Goal: Use online tool/utility

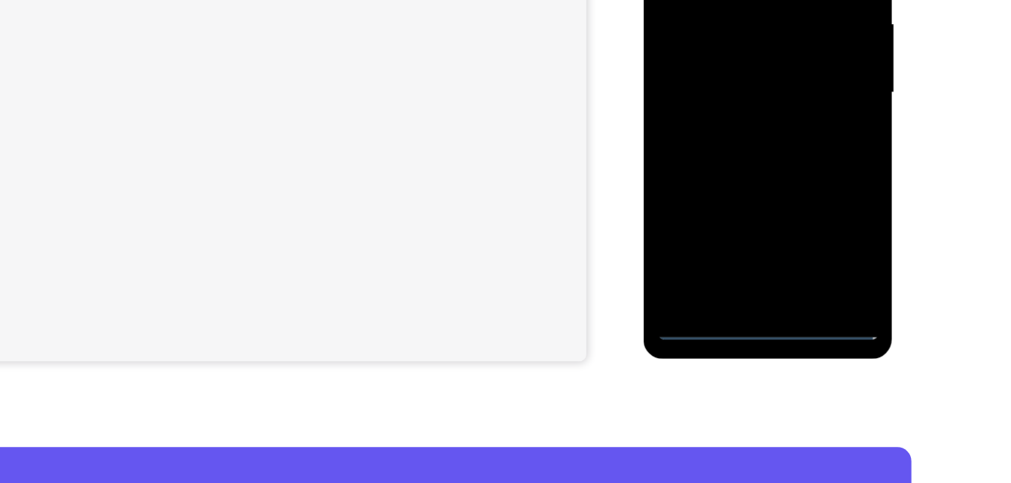
scroll to position [326, 0]
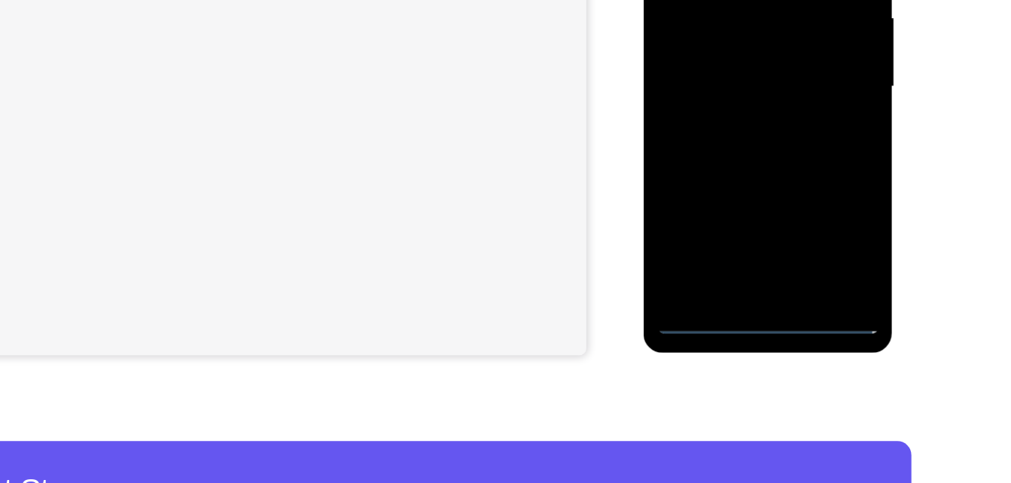
click at [755, 256] on div at bounding box center [750, 49] width 190 height 422
click at [811, 172] on div at bounding box center [750, 49] width 190 height 422
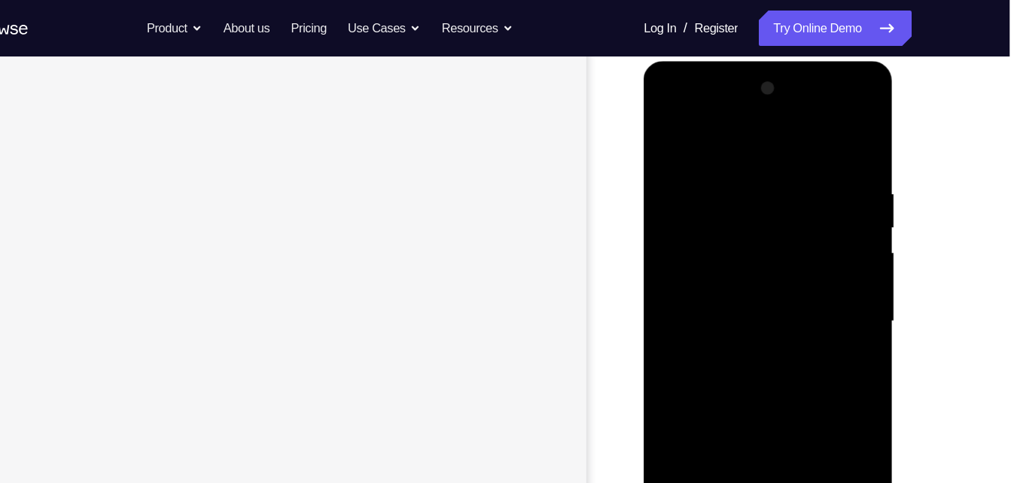
scroll to position [197, 0]
click at [676, 115] on div at bounding box center [750, 284] width 190 height 422
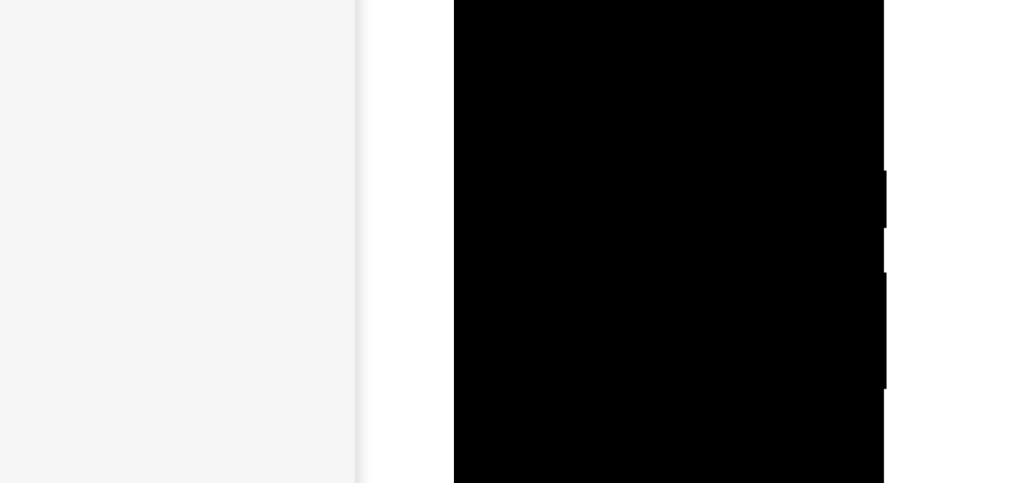
click at [626, 157] on div at bounding box center [560, 163] width 190 height 422
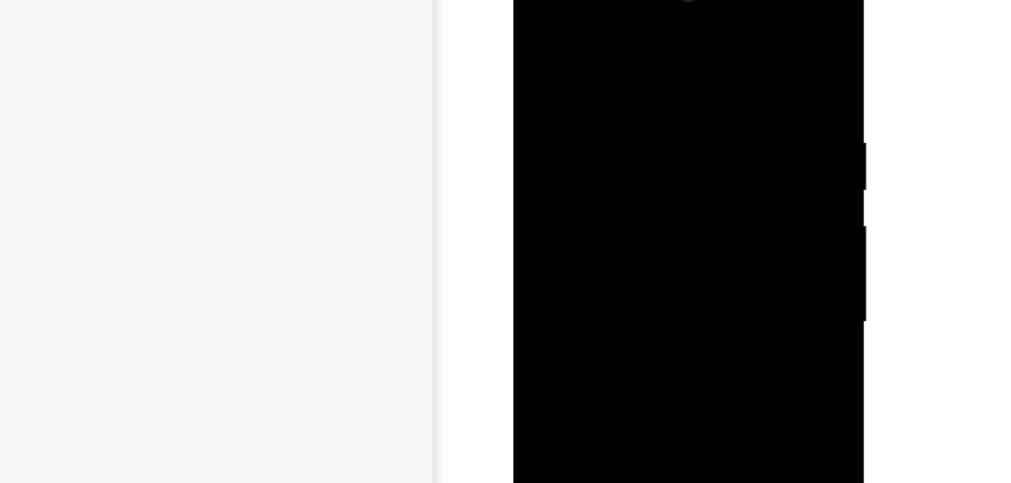
click at [604, 206] on div at bounding box center [620, 178] width 190 height 422
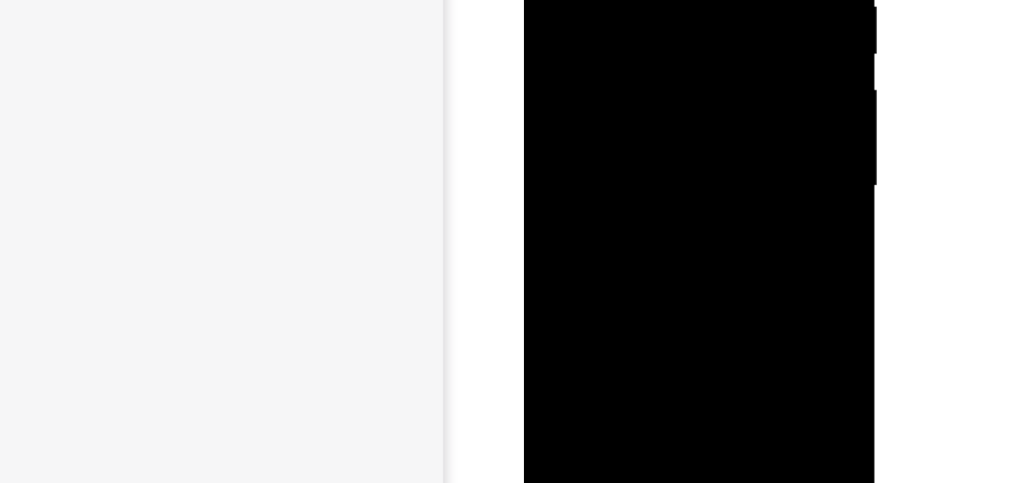
click at [602, 34] on div at bounding box center [630, 42] width 190 height 422
click at [584, 16] on div at bounding box center [630, 42] width 190 height 422
click at [591, 41] on div at bounding box center [630, 42] width 190 height 422
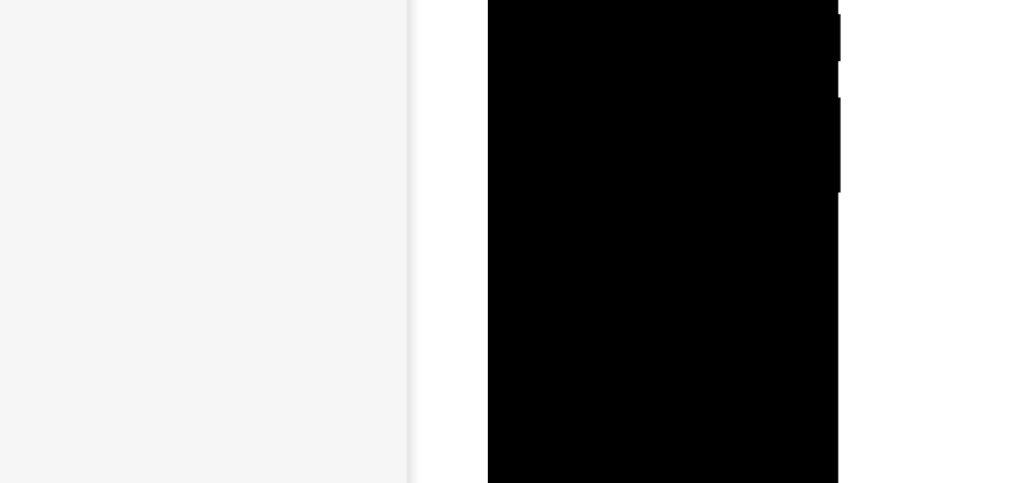
click at [585, 106] on div at bounding box center [593, 49] width 190 height 422
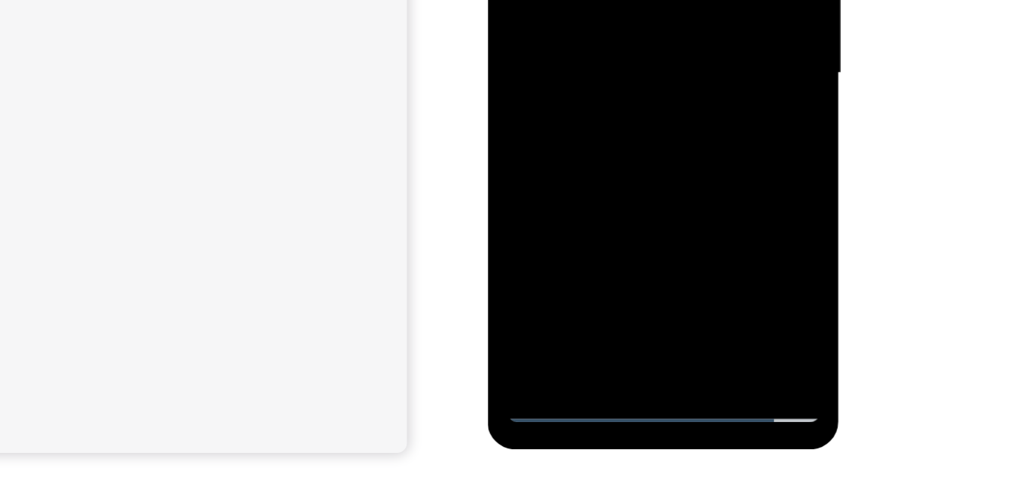
scroll to position [238, 0]
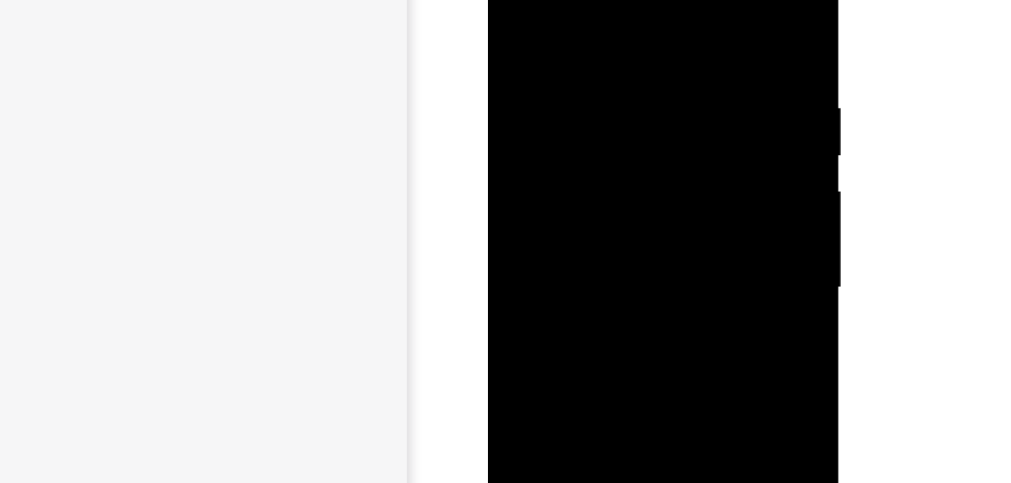
drag, startPoint x: 574, startPoint y: 5, endPoint x: 591, endPoint y: -66, distance: 72.9
click at [591, 0] on div at bounding box center [593, 142] width 190 height 422
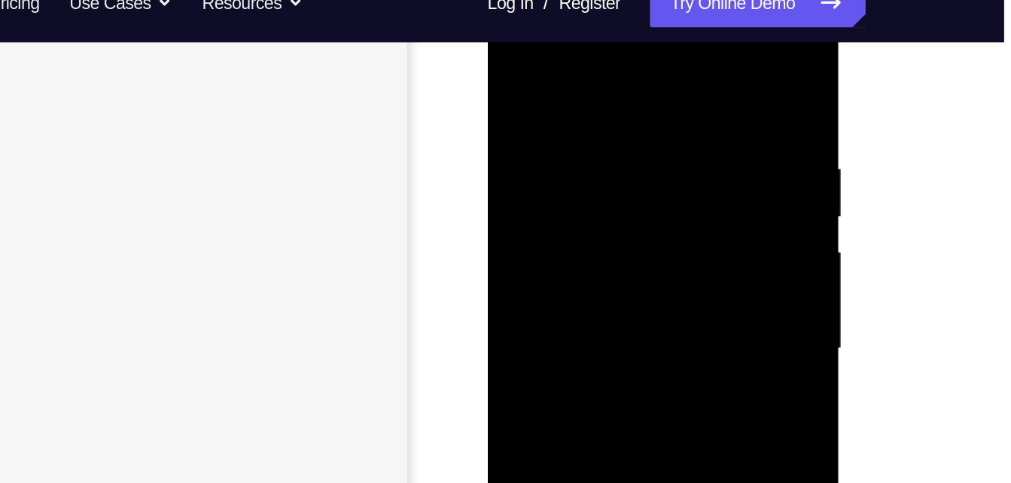
drag, startPoint x: 648, startPoint y: 78, endPoint x: 549, endPoint y: 89, distance: 99.2
click at [549, 89] on div at bounding box center [593, 204] width 190 height 422
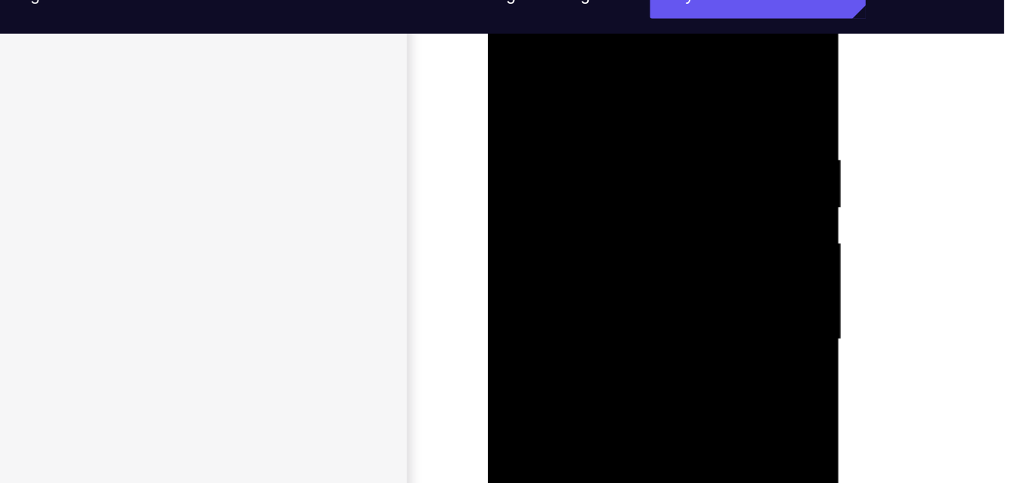
click at [578, 43] on div at bounding box center [593, 195] width 190 height 422
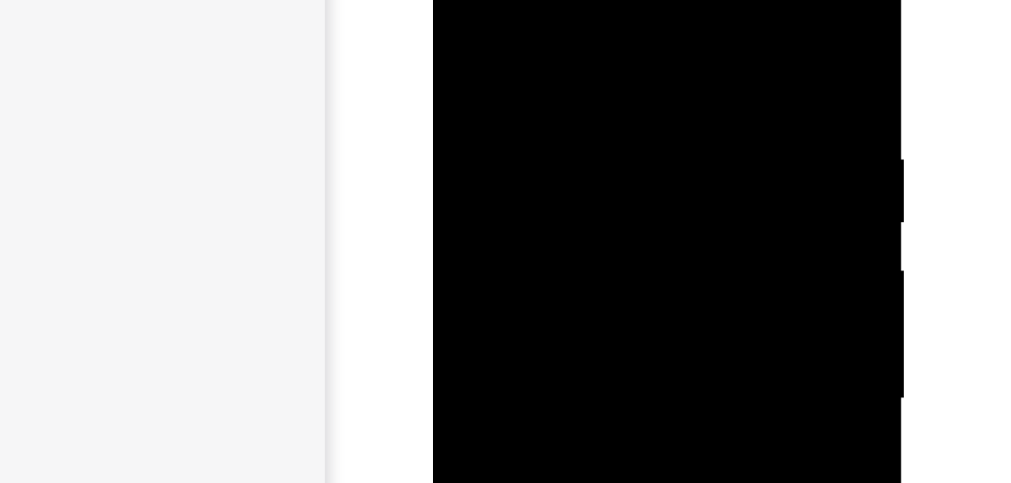
click at [617, 50] on div at bounding box center [539, 131] width 190 height 422
click at [617, 49] on div at bounding box center [539, 131] width 190 height 422
click at [547, 0] on div at bounding box center [539, 131] width 190 height 422
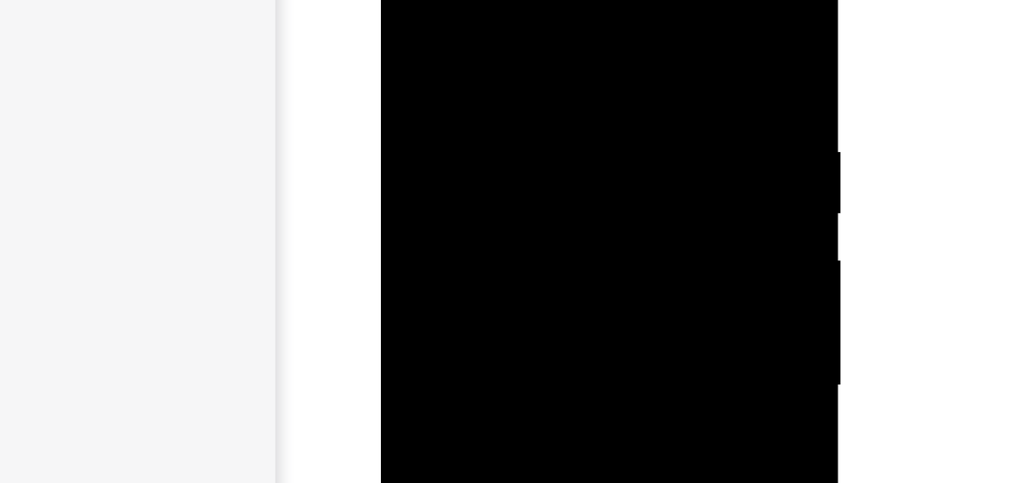
click at [567, 23] on div at bounding box center [487, 130] width 190 height 422
click at [438, 0] on div at bounding box center [487, 130] width 190 height 422
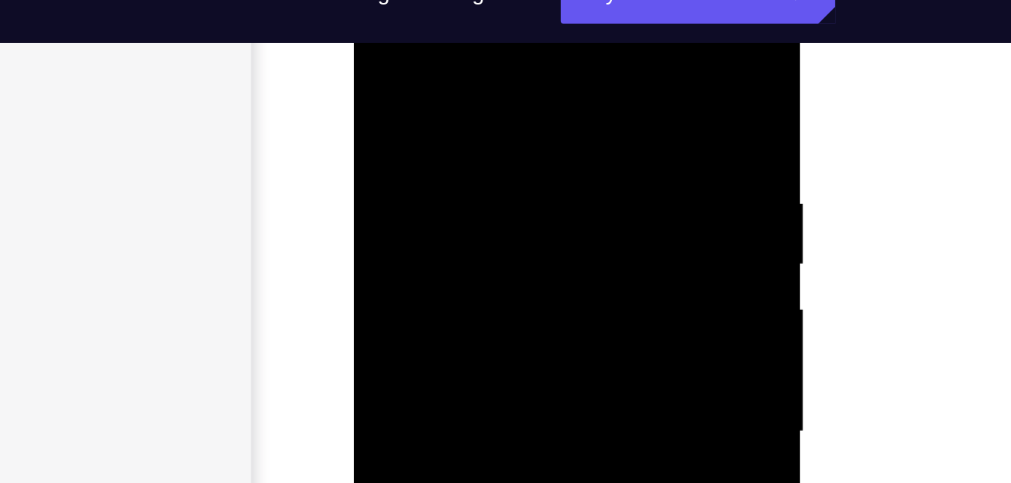
drag, startPoint x: 508, startPoint y: 66, endPoint x: 424, endPoint y: 71, distance: 83.7
click at [424, 71] on div at bounding box center [460, 188] width 190 height 422
drag, startPoint x: 521, startPoint y: 67, endPoint x: 443, endPoint y: 71, distance: 78.4
click at [443, 71] on div at bounding box center [460, 188] width 190 height 422
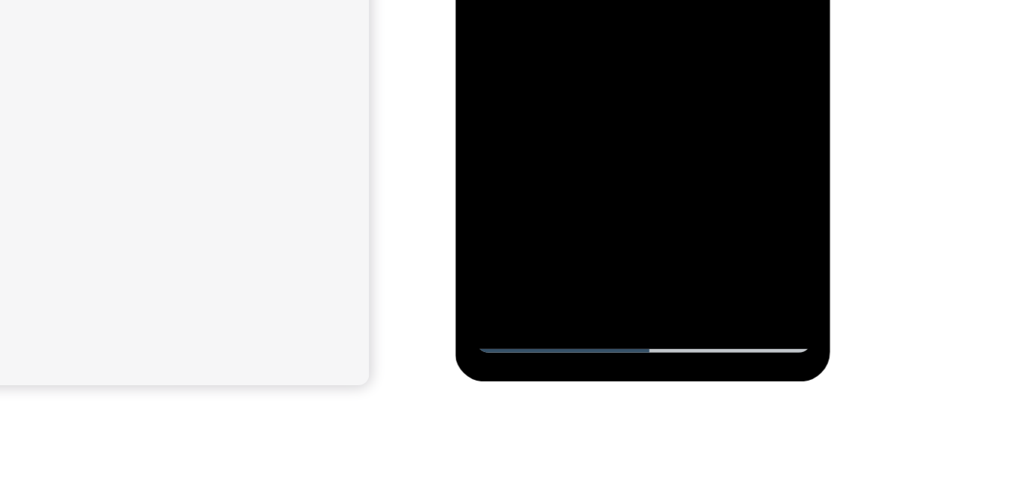
scroll to position [275, 0]
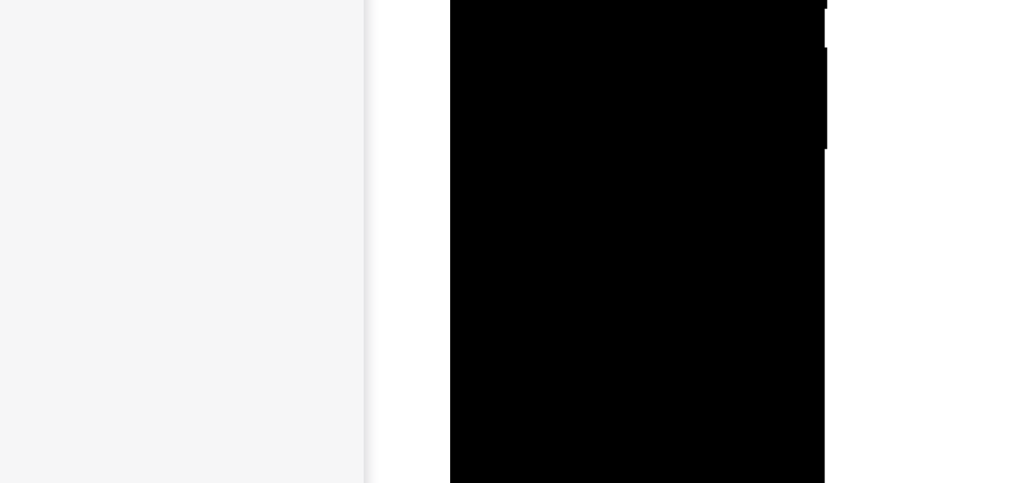
scroll to position [209, 0]
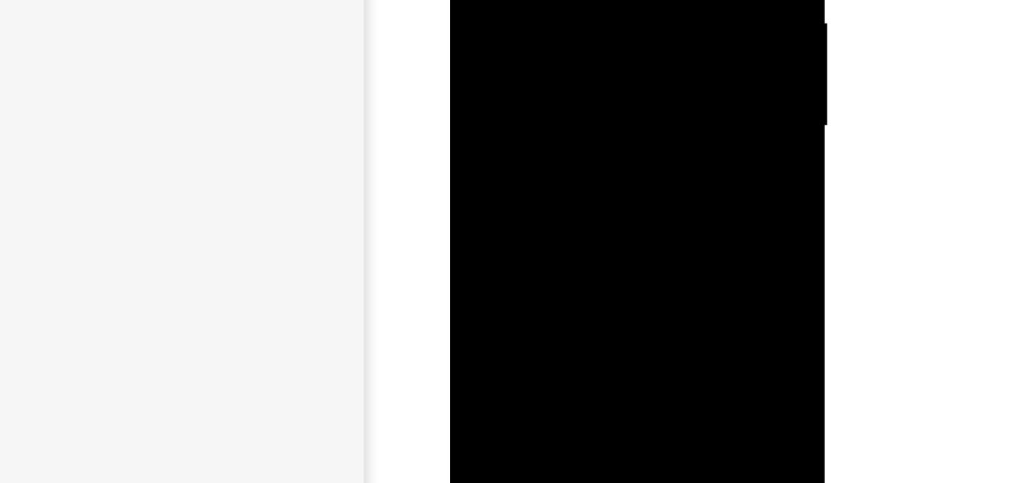
drag, startPoint x: 533, startPoint y: 90, endPoint x: 564, endPoint y: -92, distance: 184.8
drag, startPoint x: 545, startPoint y: 90, endPoint x: 564, endPoint y: -79, distance: 169.7
drag, startPoint x: 552, startPoint y: 98, endPoint x: 546, endPoint y: 172, distance: 74.0
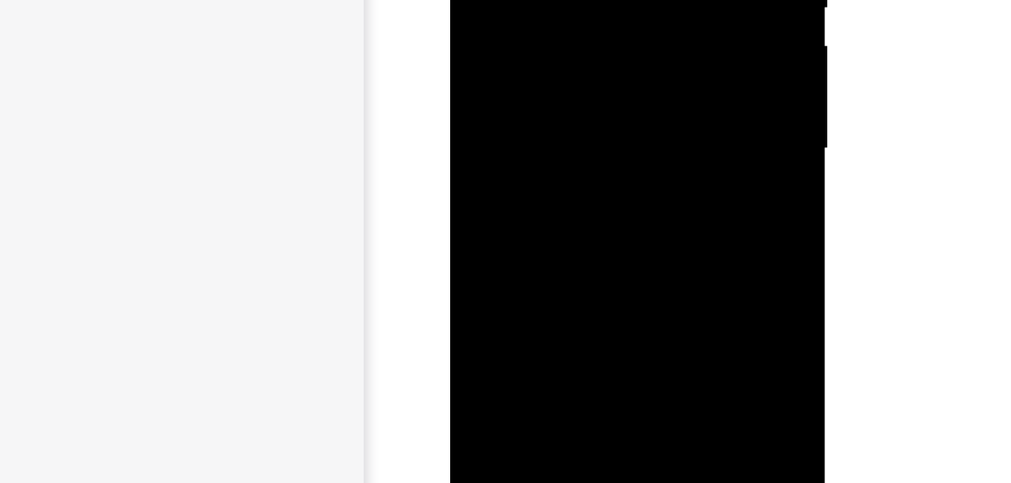
drag, startPoint x: 592, startPoint y: -44, endPoint x: 566, endPoint y: 109, distance: 155.0
drag, startPoint x: 581, startPoint y: -27, endPoint x: 579, endPoint y: -6, distance: 21.2
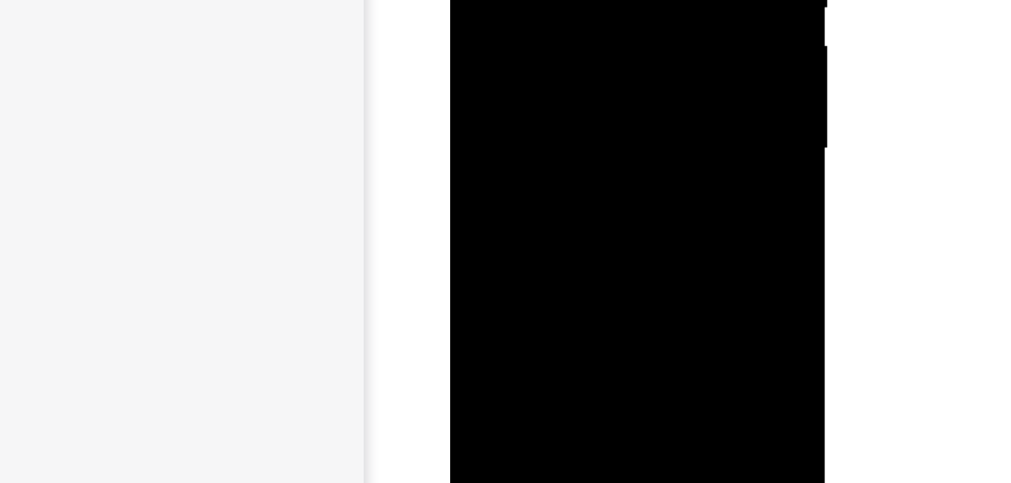
drag, startPoint x: 579, startPoint y: -6, endPoint x: 582, endPoint y: 70, distance: 76.1
click at [638, 58] on div at bounding box center [557, 2] width 190 height 422
drag, startPoint x: 565, startPoint y: 102, endPoint x: 584, endPoint y: 5, distance: 99.1
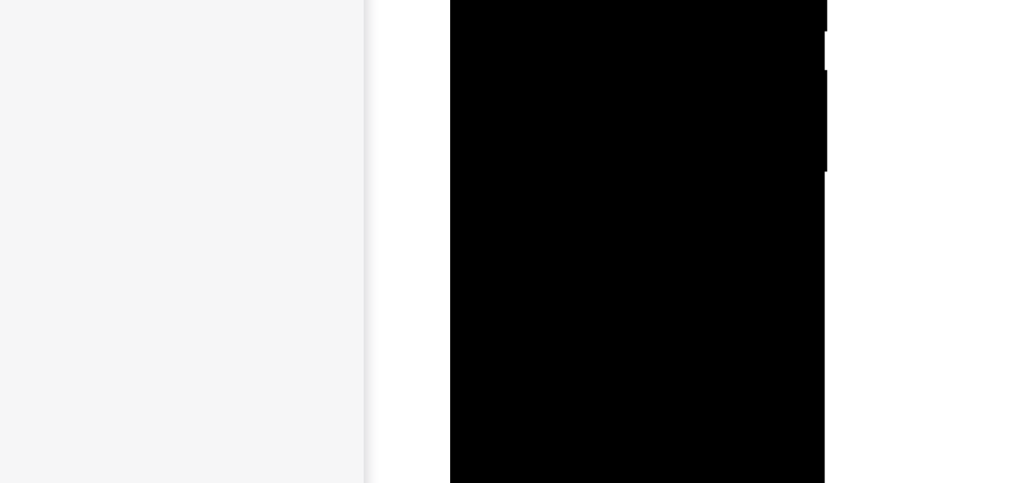
click at [584, 5] on div at bounding box center [557, 2] width 190 height 422
drag, startPoint x: 589, startPoint y: 46, endPoint x: 608, endPoint y: -58, distance: 105.6
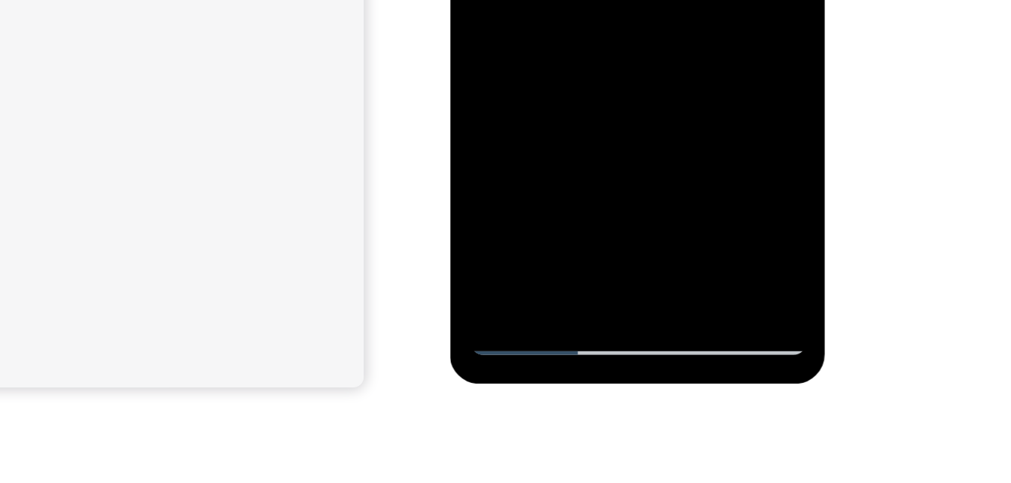
scroll to position [273, 0]
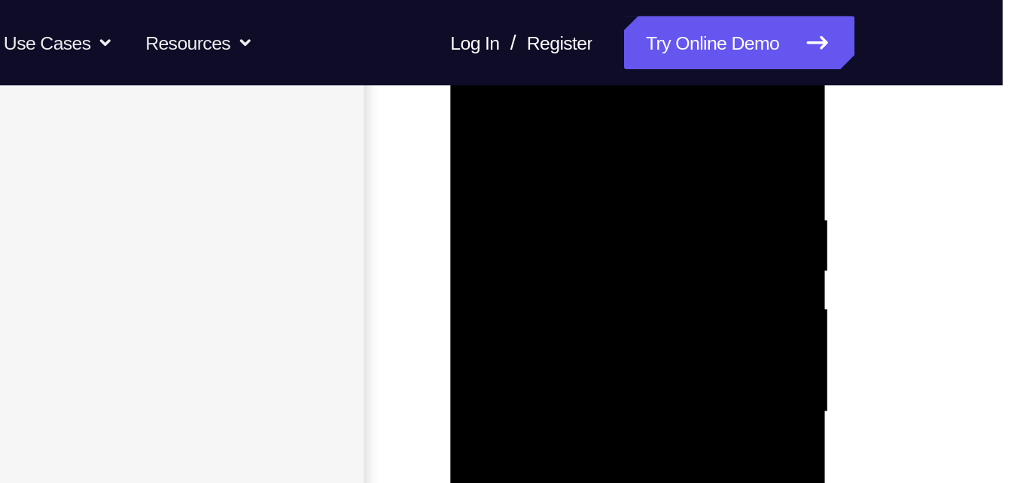
scroll to position [168, 0]
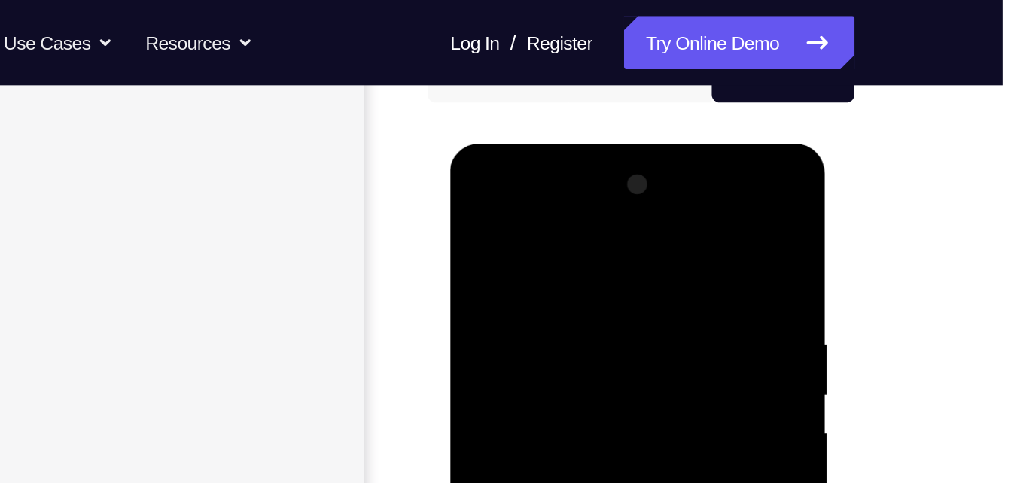
click at [514, 214] on div at bounding box center [557, 366] width 190 height 422
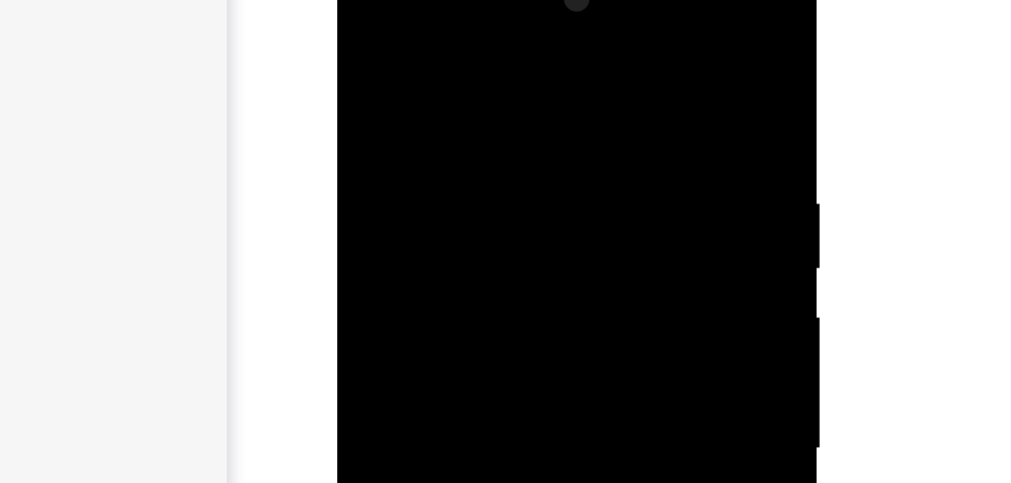
click at [418, 50] on div at bounding box center [444, 170] width 190 height 422
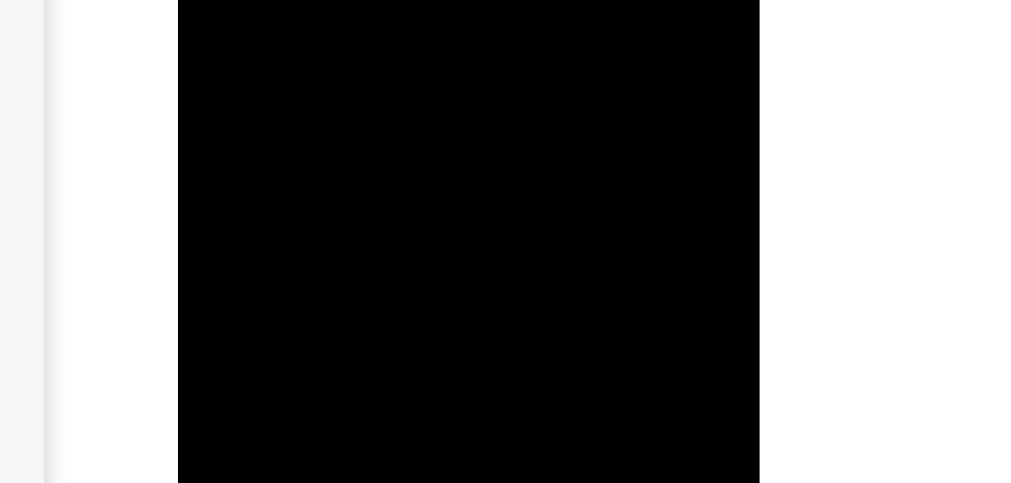
scroll to position [183, 0]
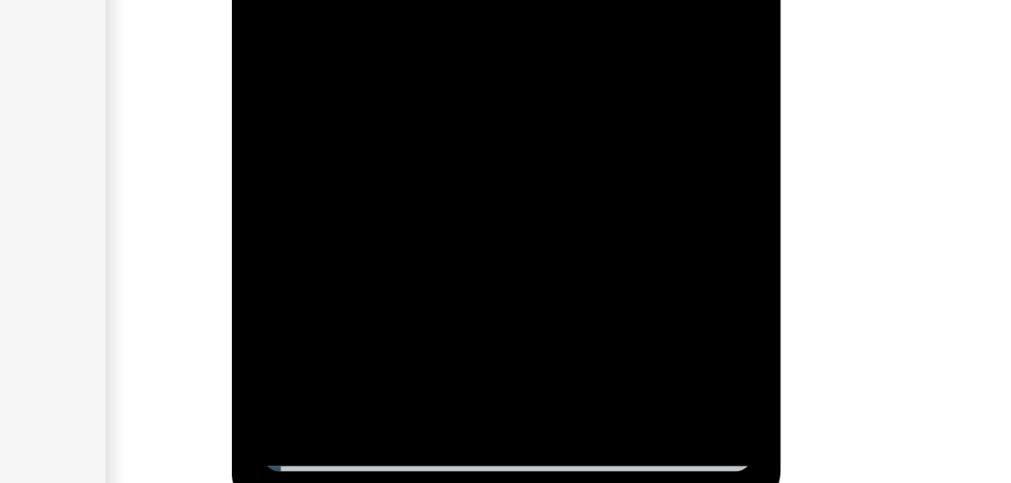
scroll to position [205, 0]
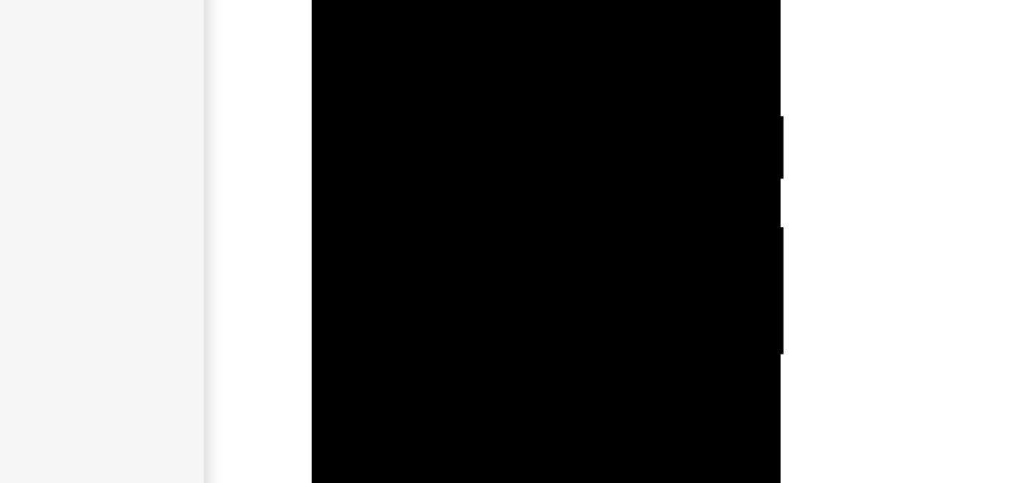
drag, startPoint x: 443, startPoint y: -8, endPoint x: 402, endPoint y: 111, distance: 125.3
click at [402, 111] on div at bounding box center [418, 88] width 190 height 422
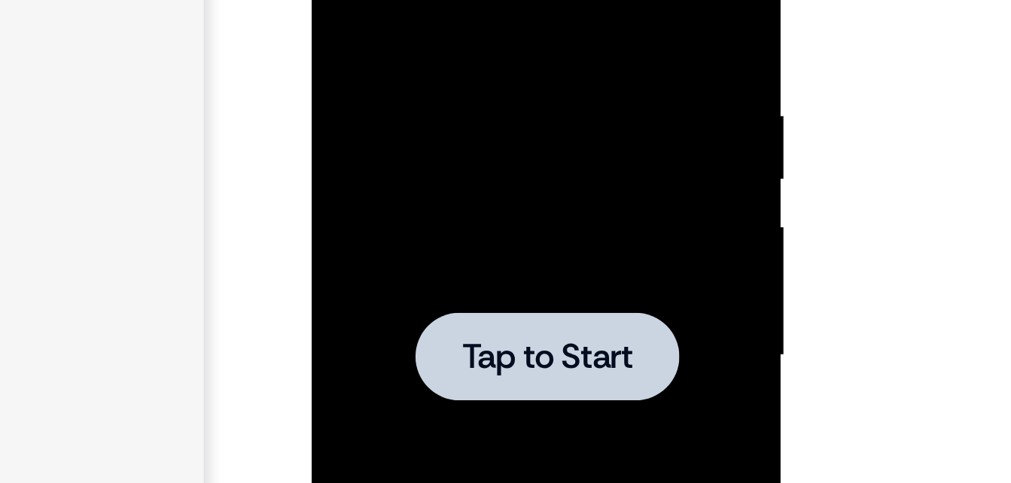
click at [423, 18] on div at bounding box center [418, 88] width 190 height 422
